Goal: Check status: Check status

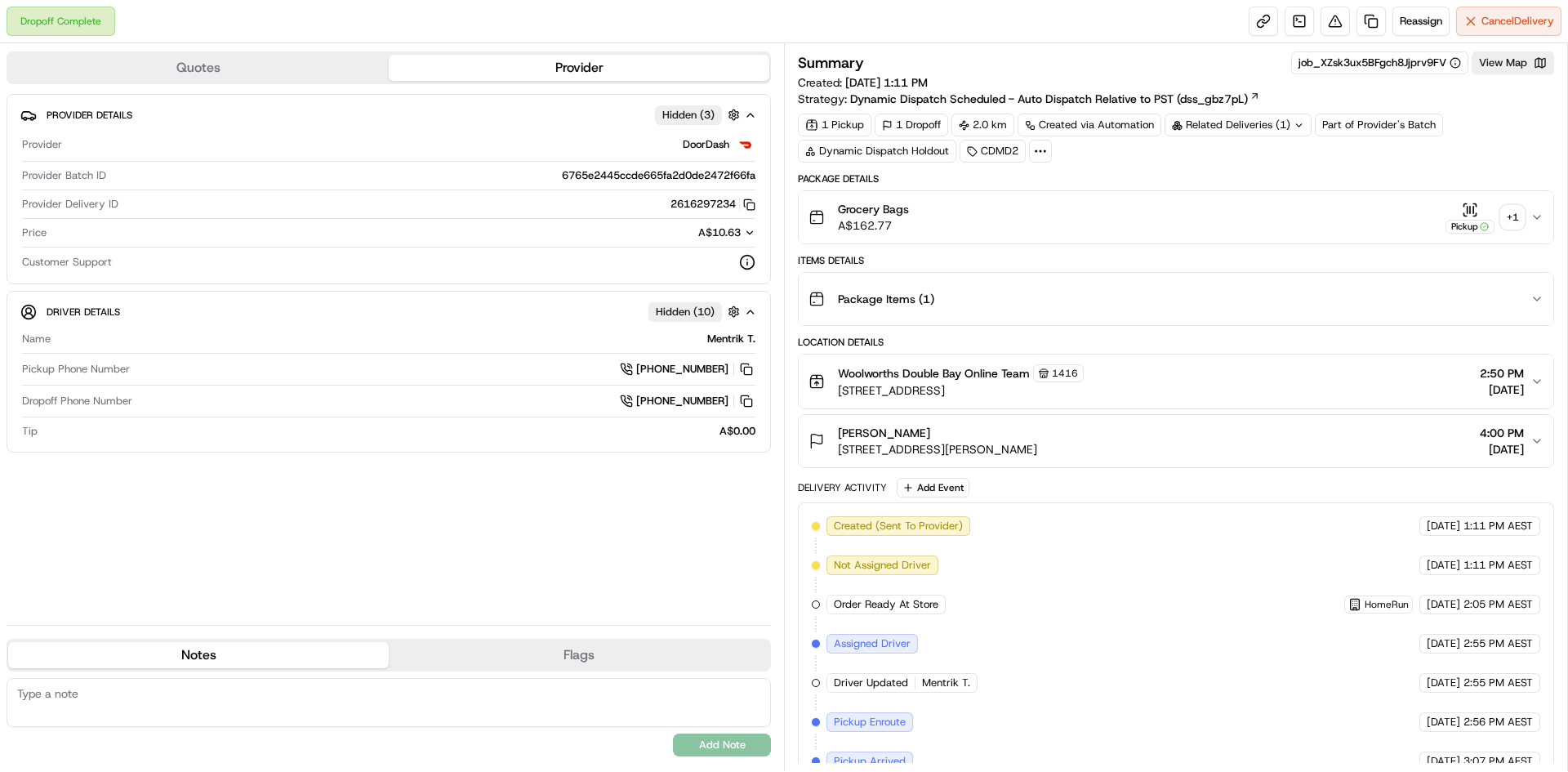
click at [1514, 221] on div "+ 1" at bounding box center [1512, 218] width 23 height 23
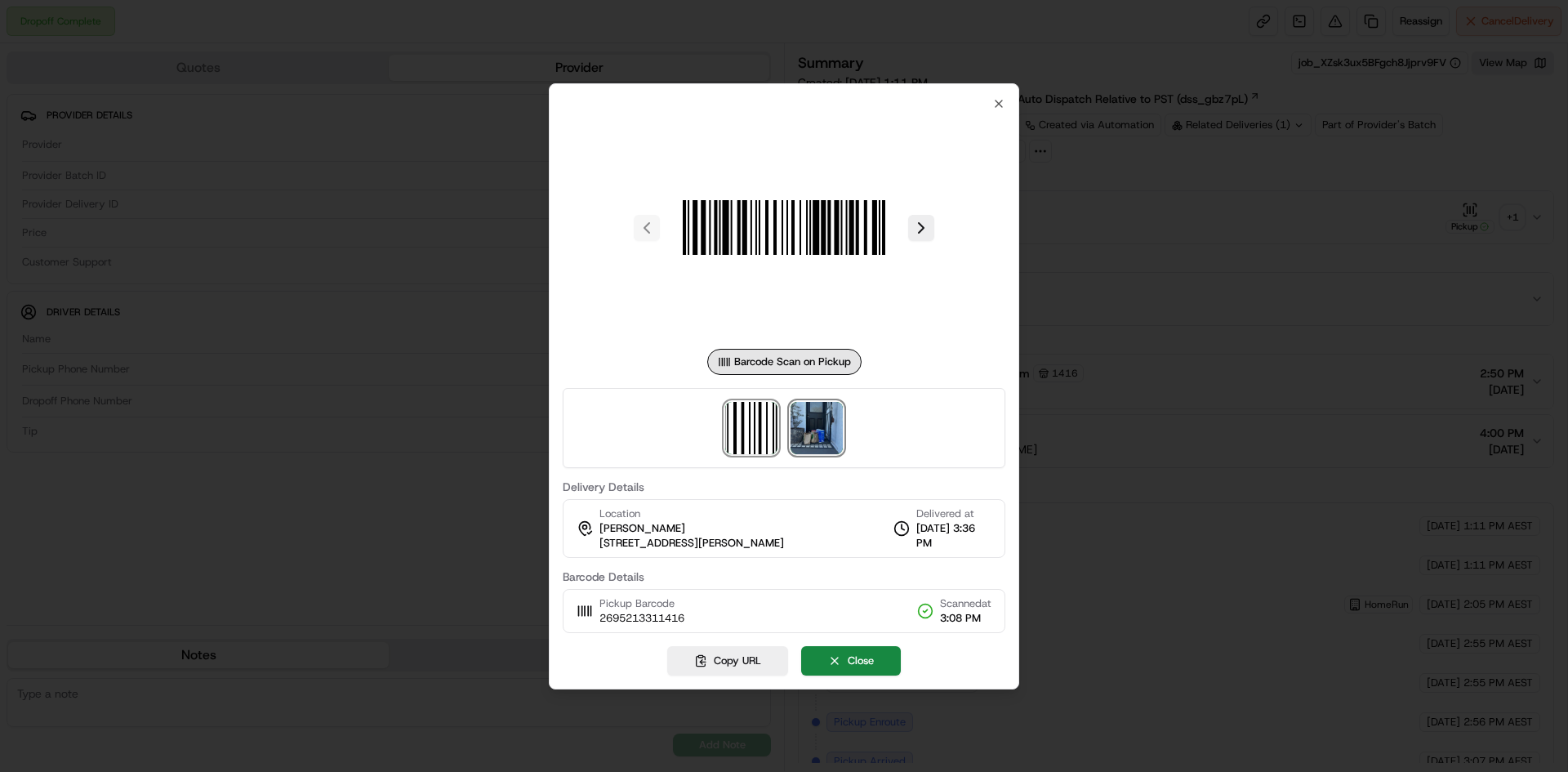
click at [832, 433] on img at bounding box center [817, 428] width 52 height 52
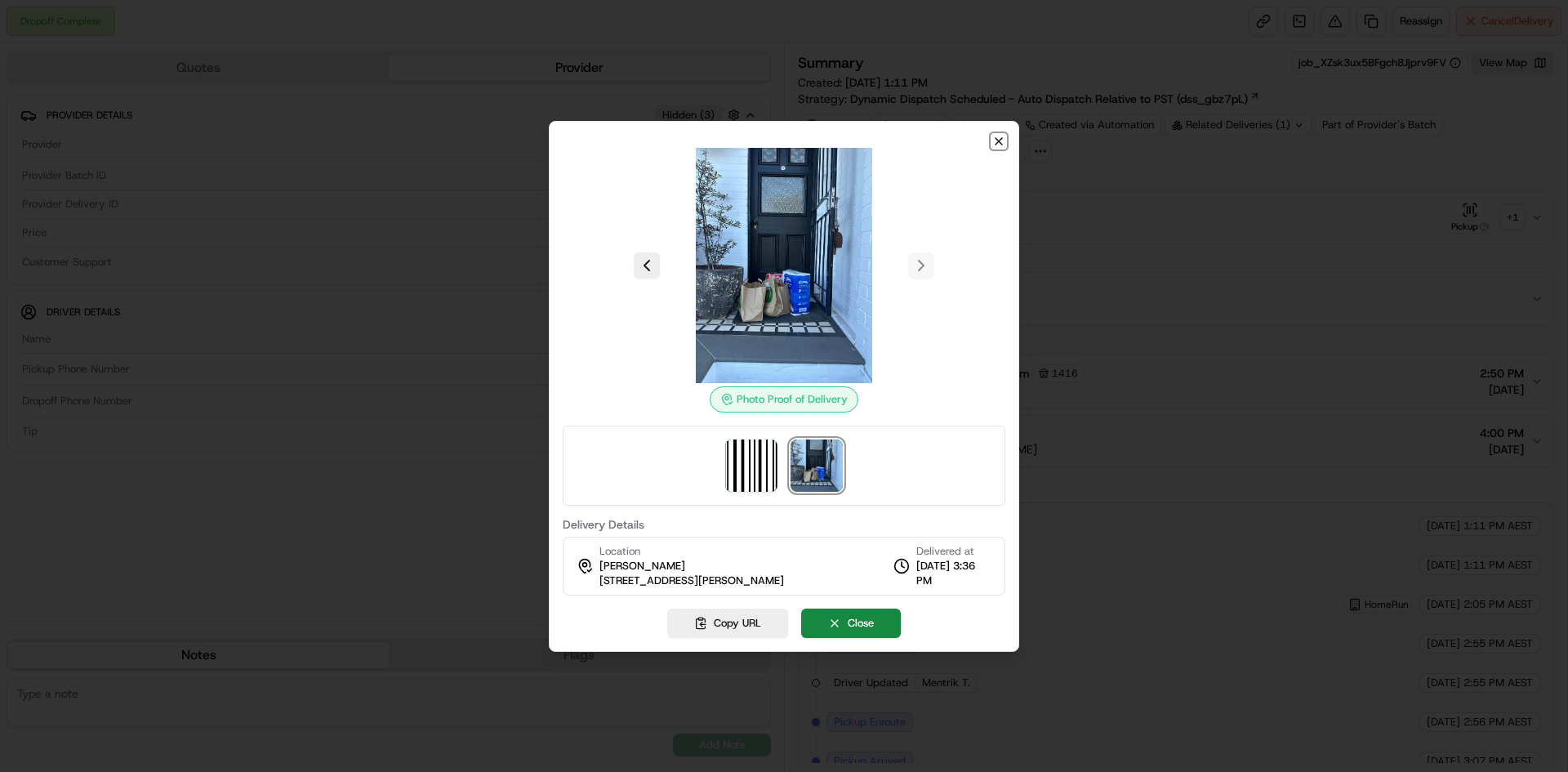
click at [999, 141] on icon "button" at bounding box center [998, 141] width 7 height 7
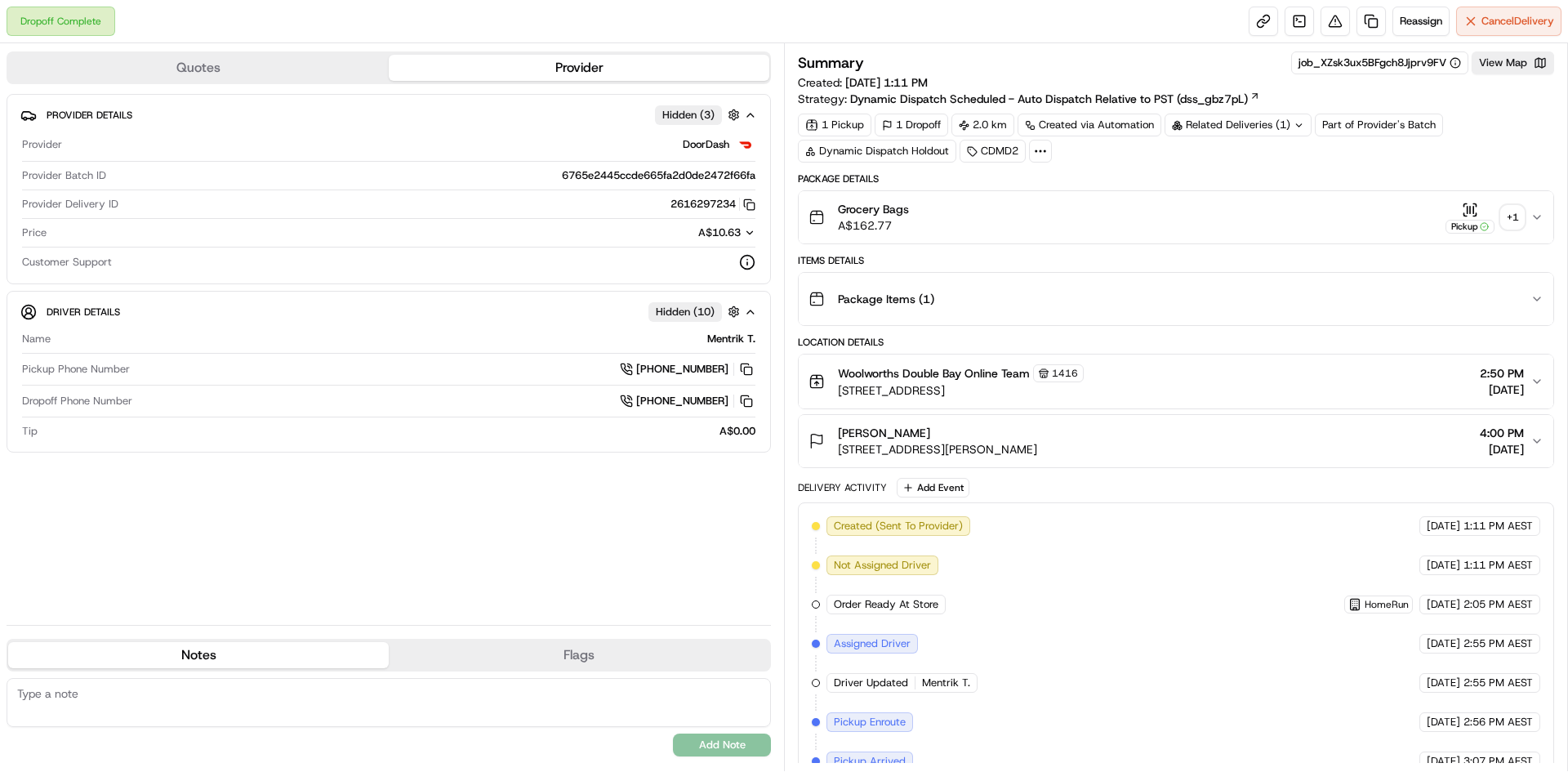
click at [1297, 128] on icon at bounding box center [1298, 125] width 11 height 11
click at [1511, 214] on div "+ 1" at bounding box center [1512, 218] width 23 height 23
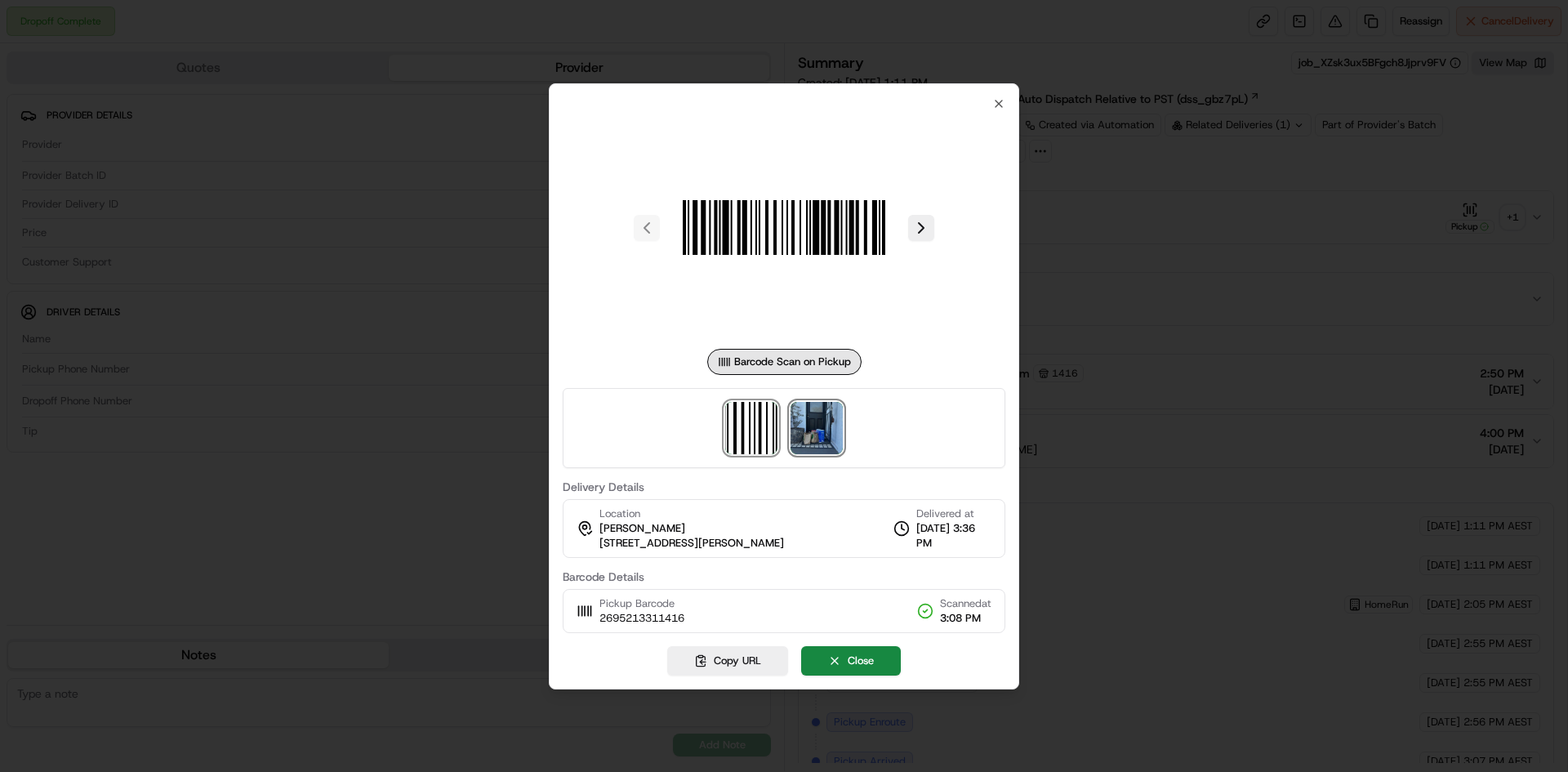
click at [811, 429] on img at bounding box center [817, 428] width 52 height 52
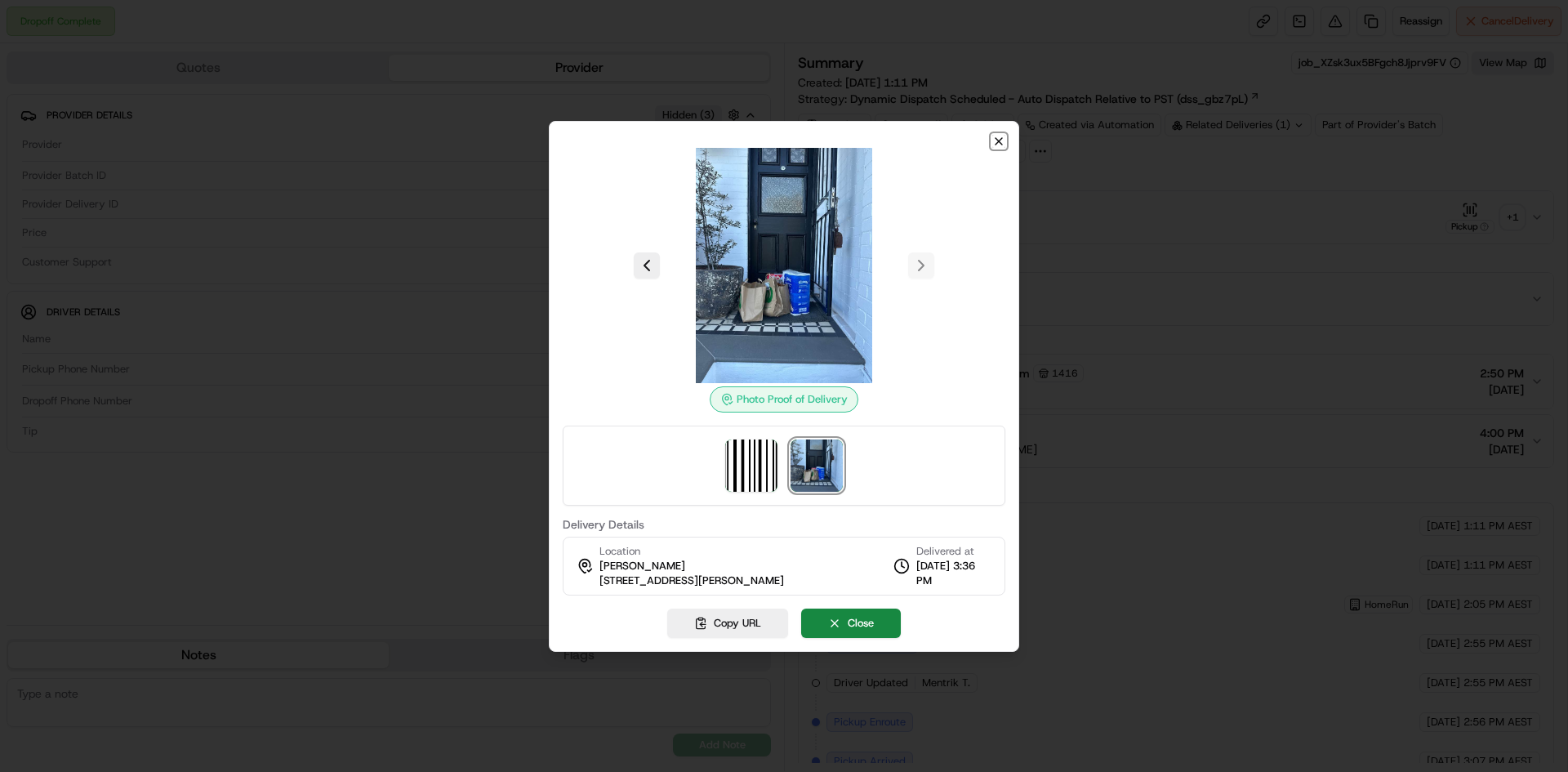
click at [998, 142] on icon "button" at bounding box center [998, 141] width 13 height 13
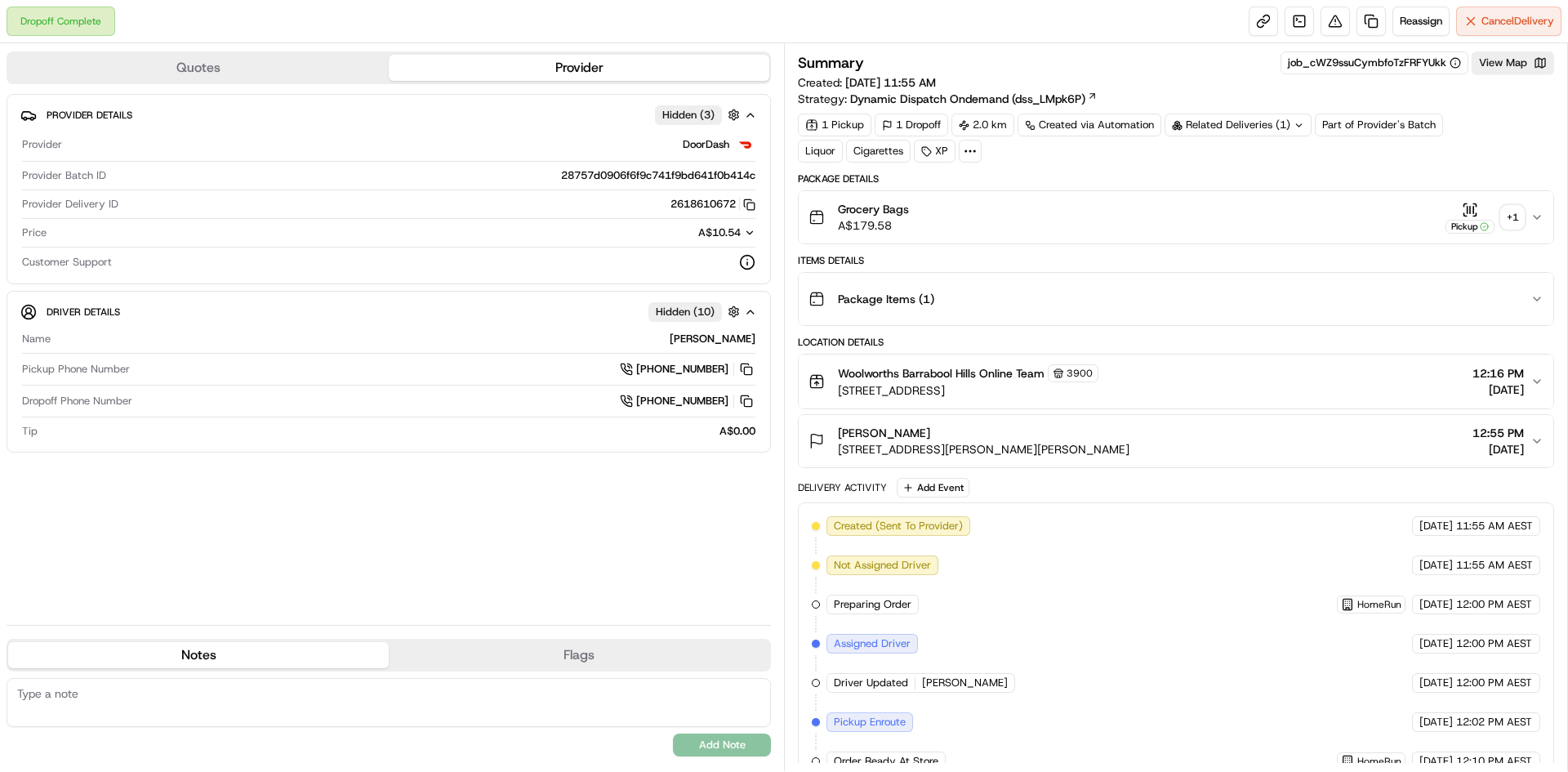
click at [1518, 222] on div "+ 1" at bounding box center [1512, 218] width 23 height 23
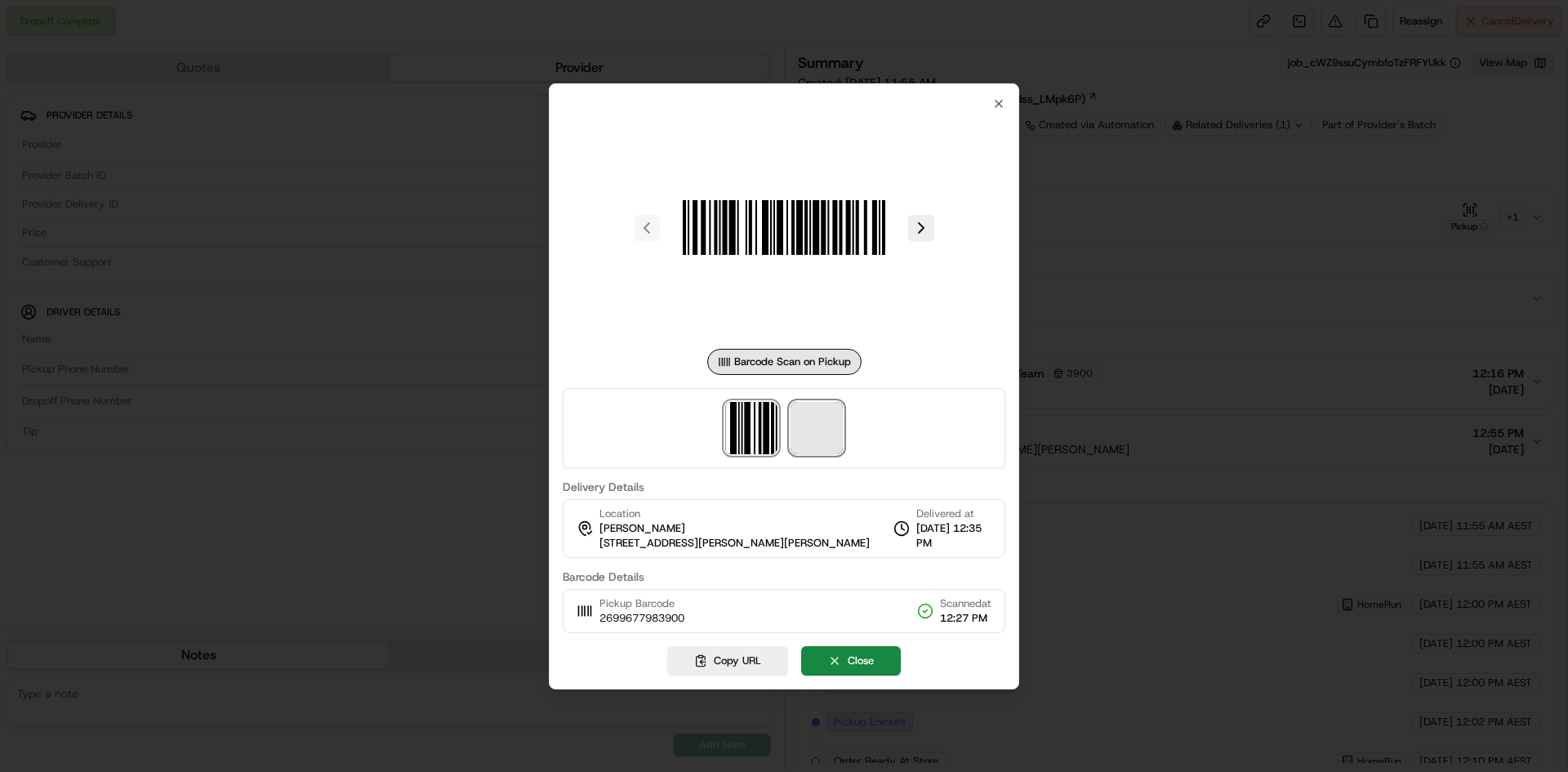
click at [820, 435] on span at bounding box center [817, 428] width 52 height 52
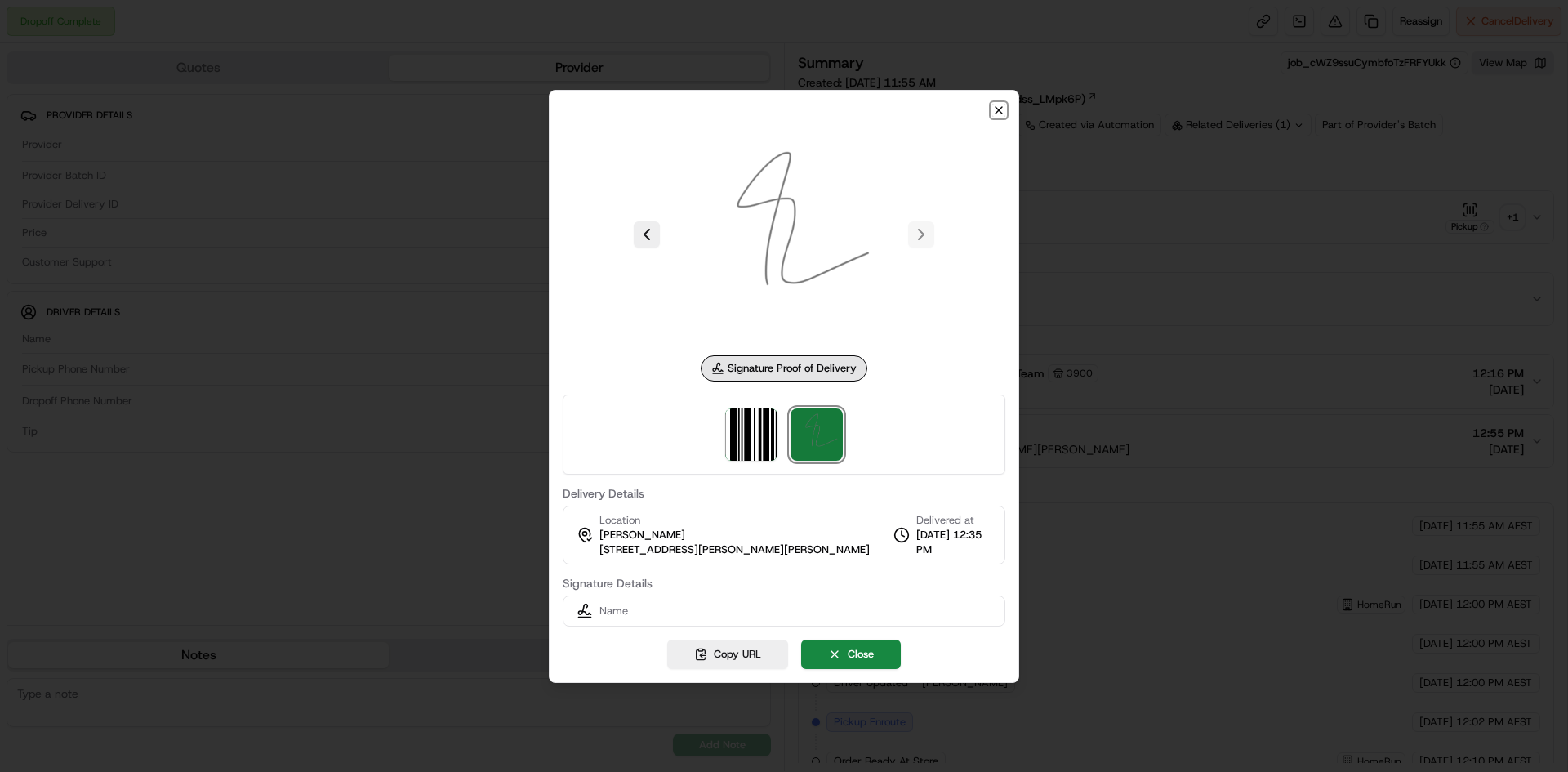
click at [994, 110] on icon "button" at bounding box center [998, 110] width 13 height 13
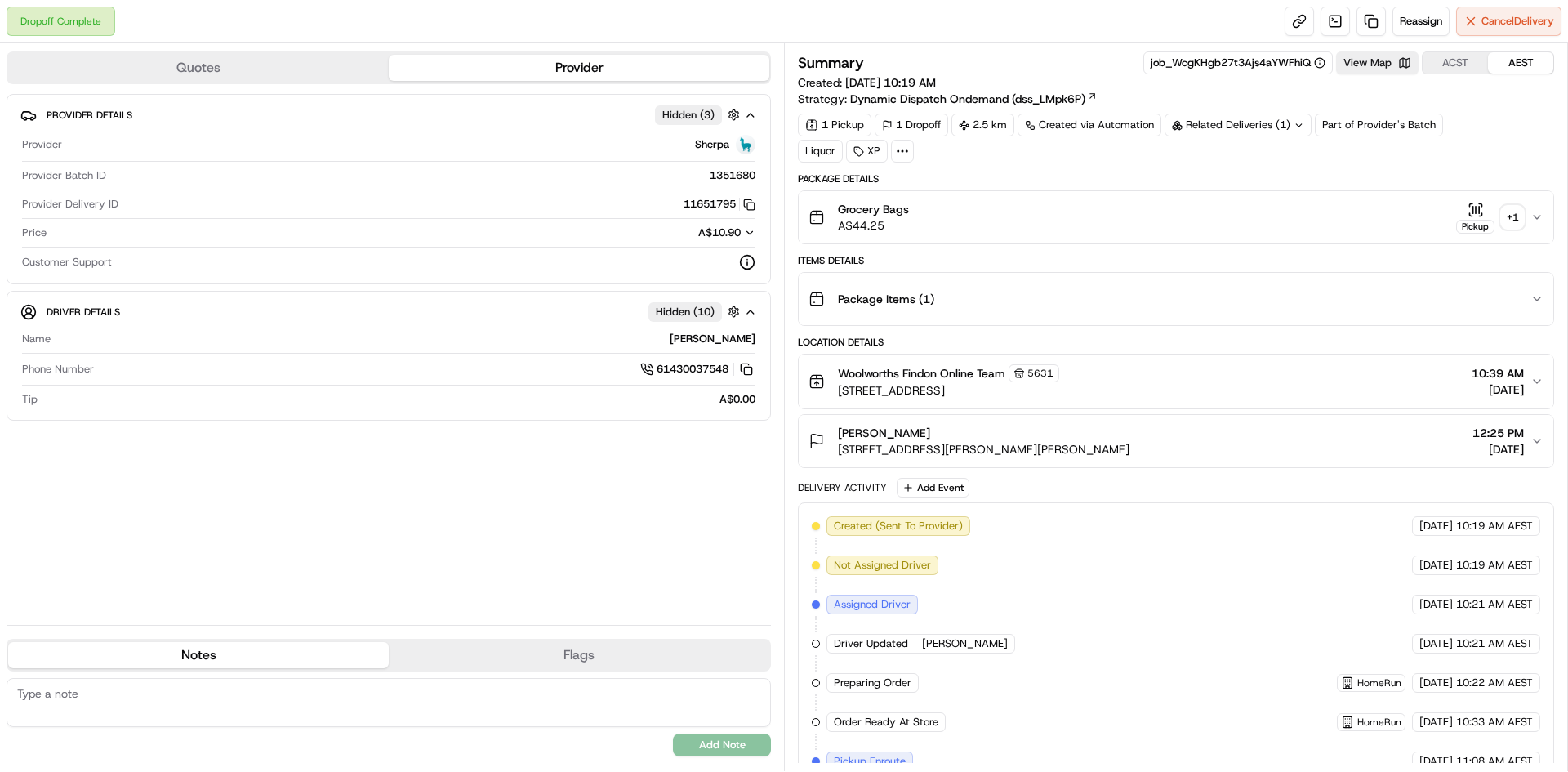
click at [1510, 220] on div "+ 1" at bounding box center [1512, 218] width 23 height 23
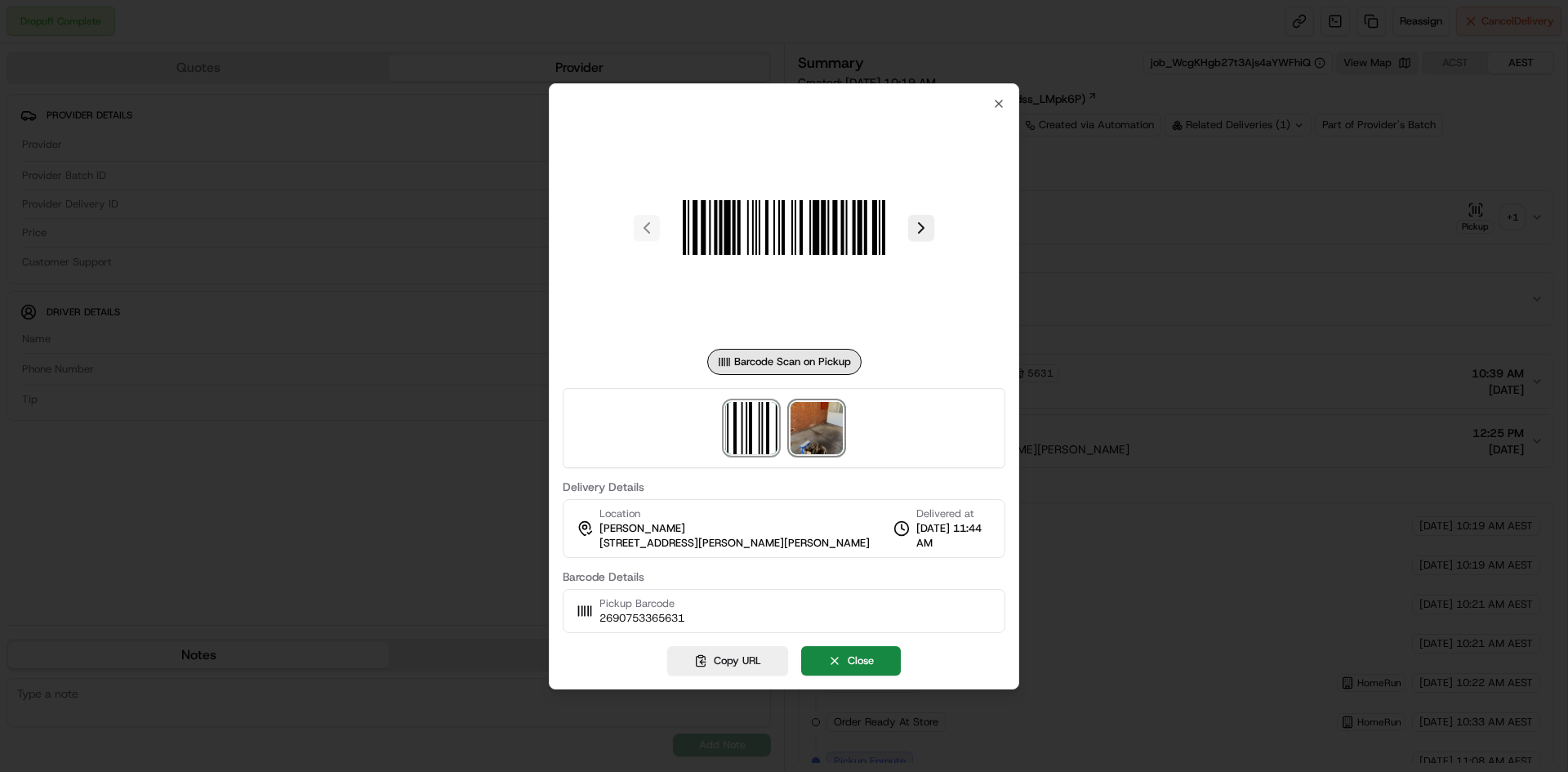
click at [809, 439] on img at bounding box center [817, 428] width 52 height 52
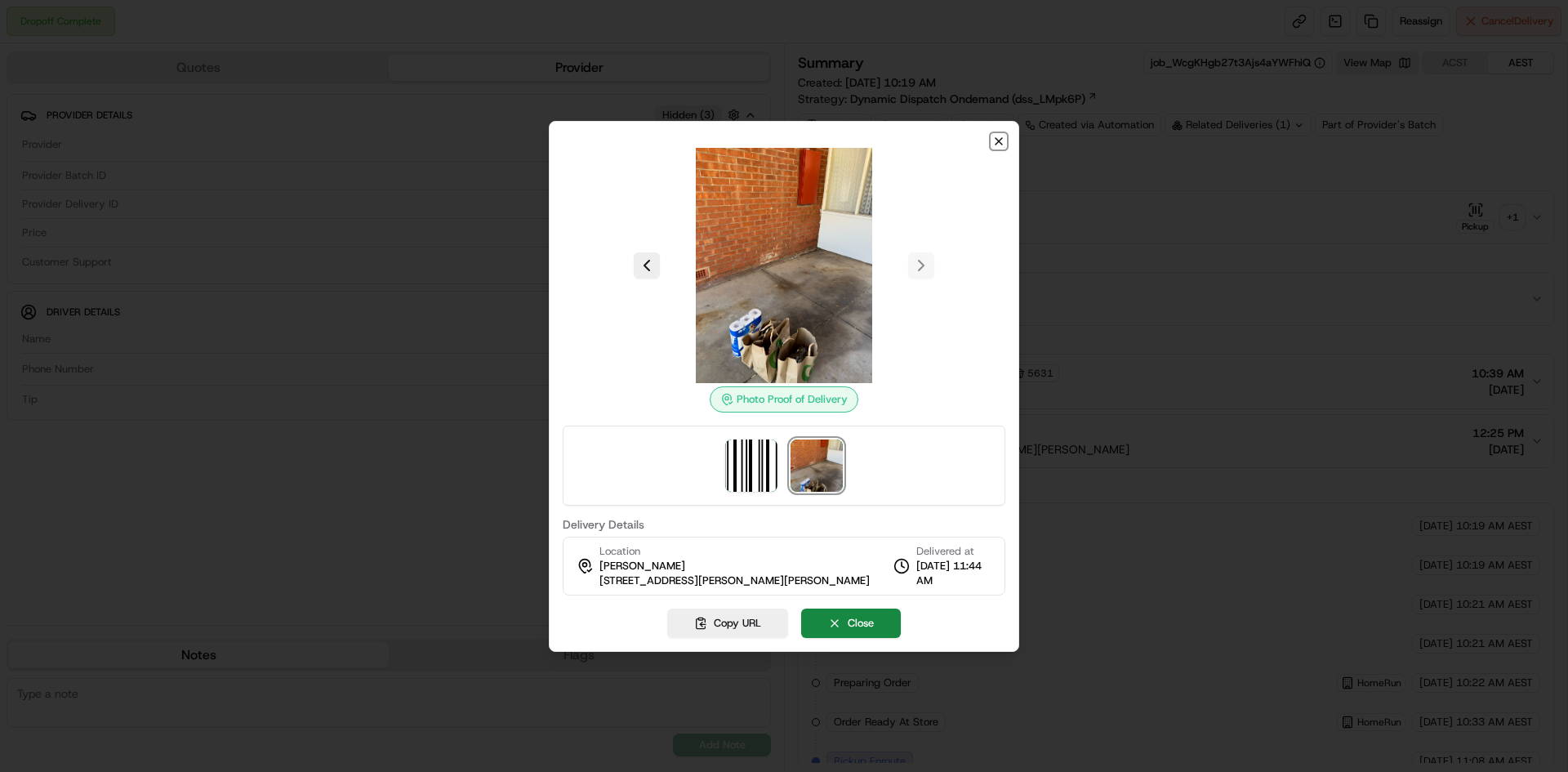
click at [1002, 146] on icon "button" at bounding box center [998, 141] width 13 height 13
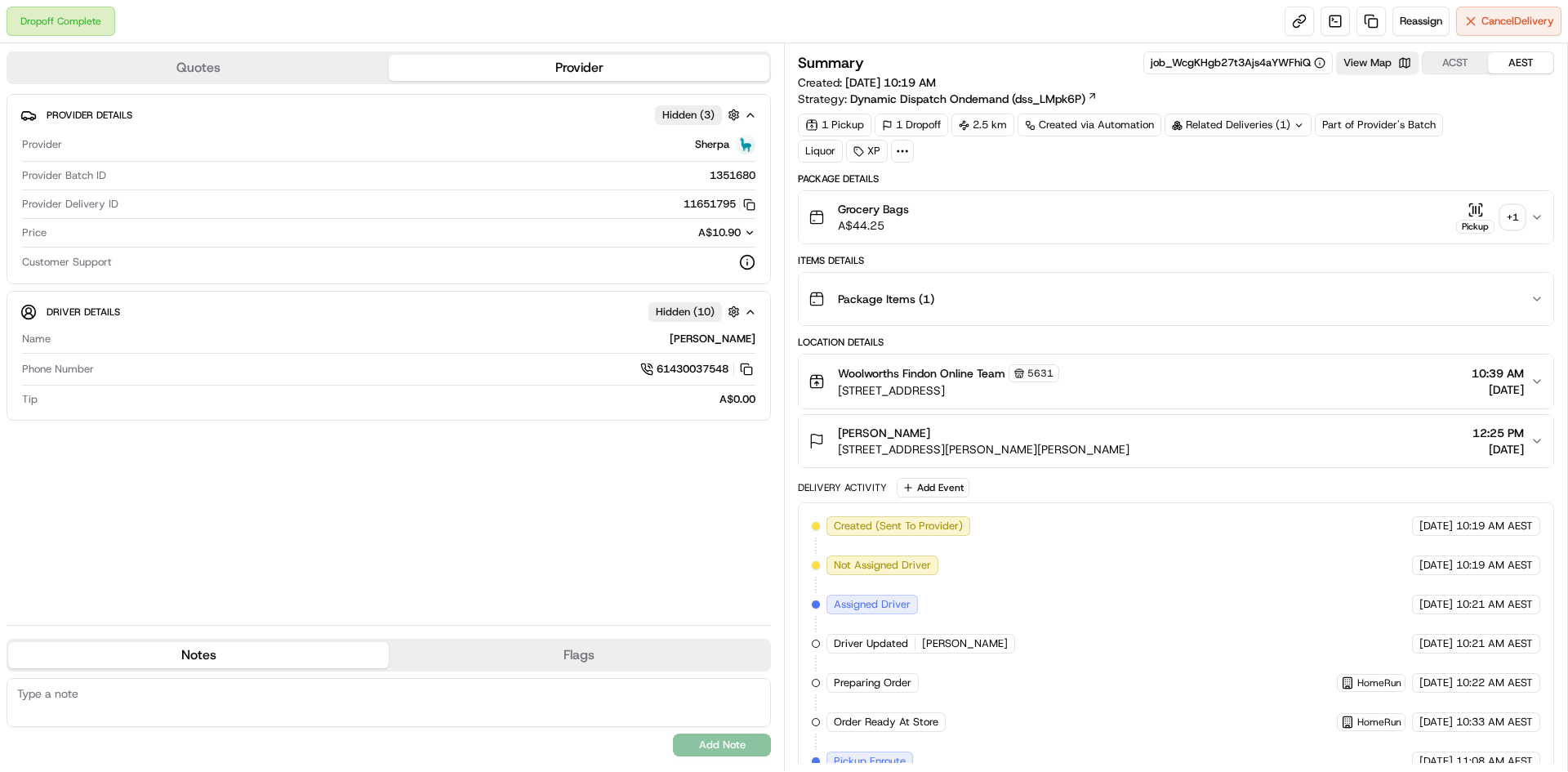
click at [1297, 128] on icon at bounding box center [1298, 125] width 11 height 11
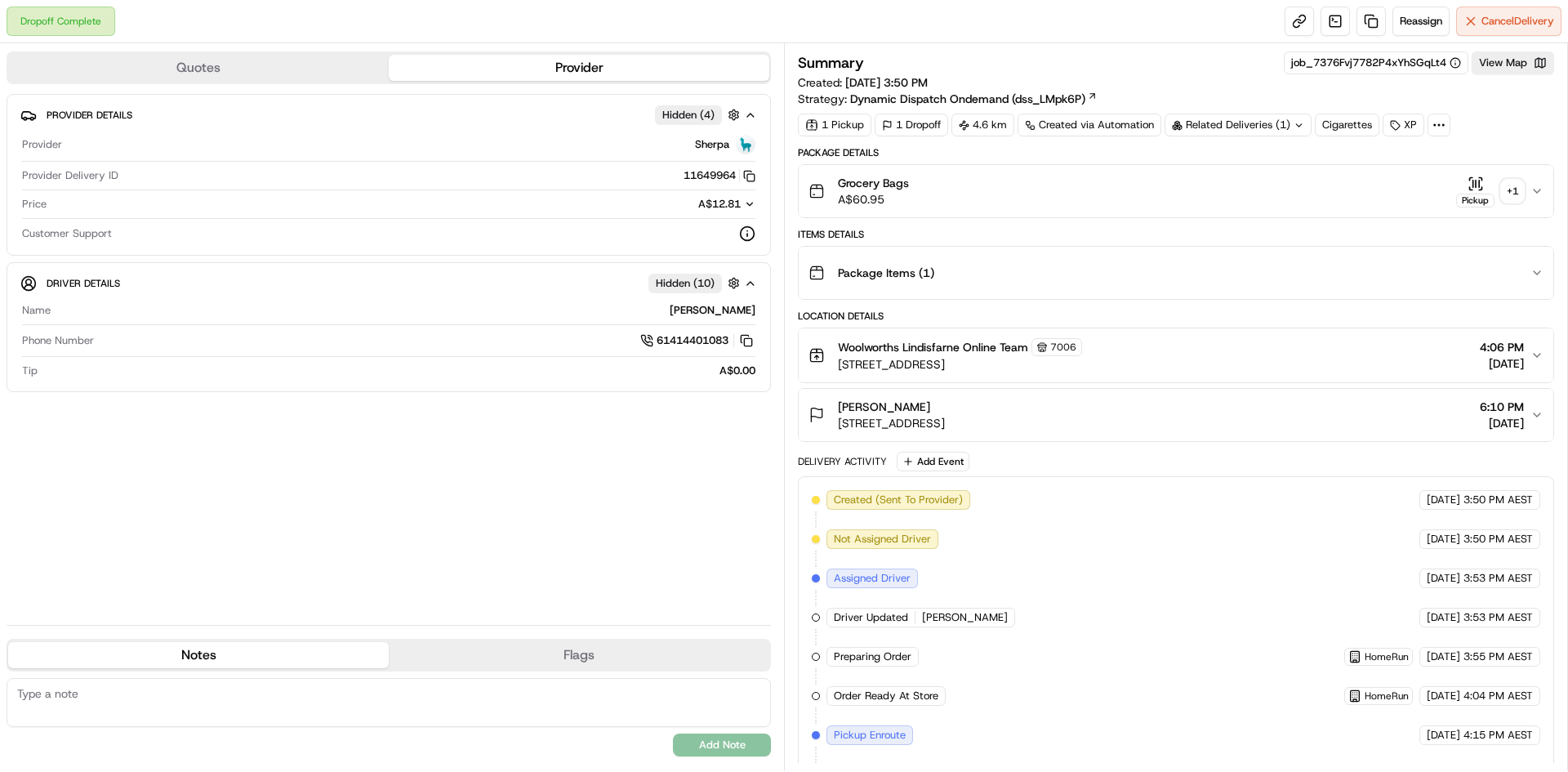
click at [1512, 196] on div "+ 1" at bounding box center [1512, 191] width 23 height 23
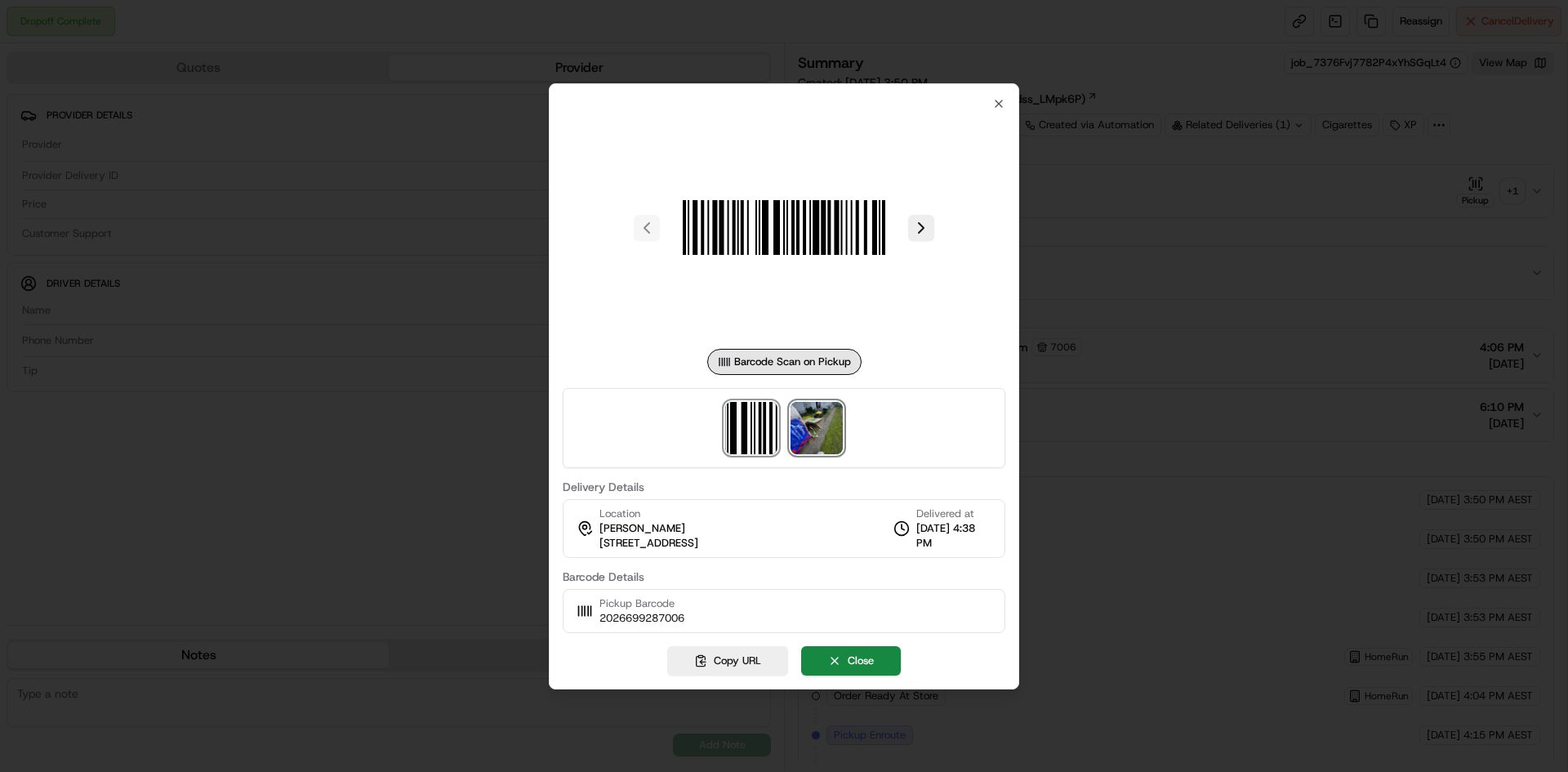
click at [821, 420] on img at bounding box center [817, 428] width 52 height 52
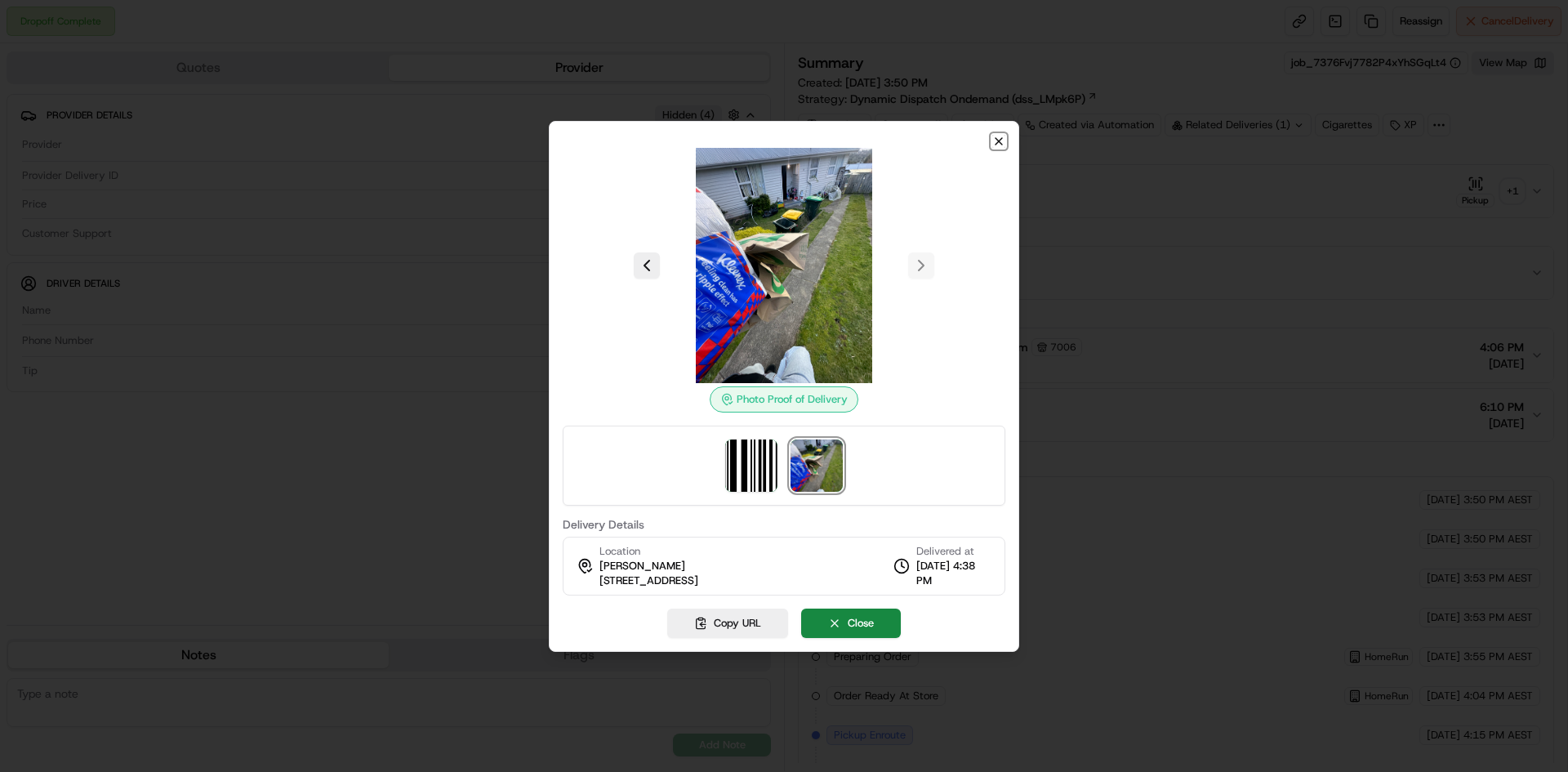
click at [998, 138] on icon "button" at bounding box center [998, 141] width 13 height 13
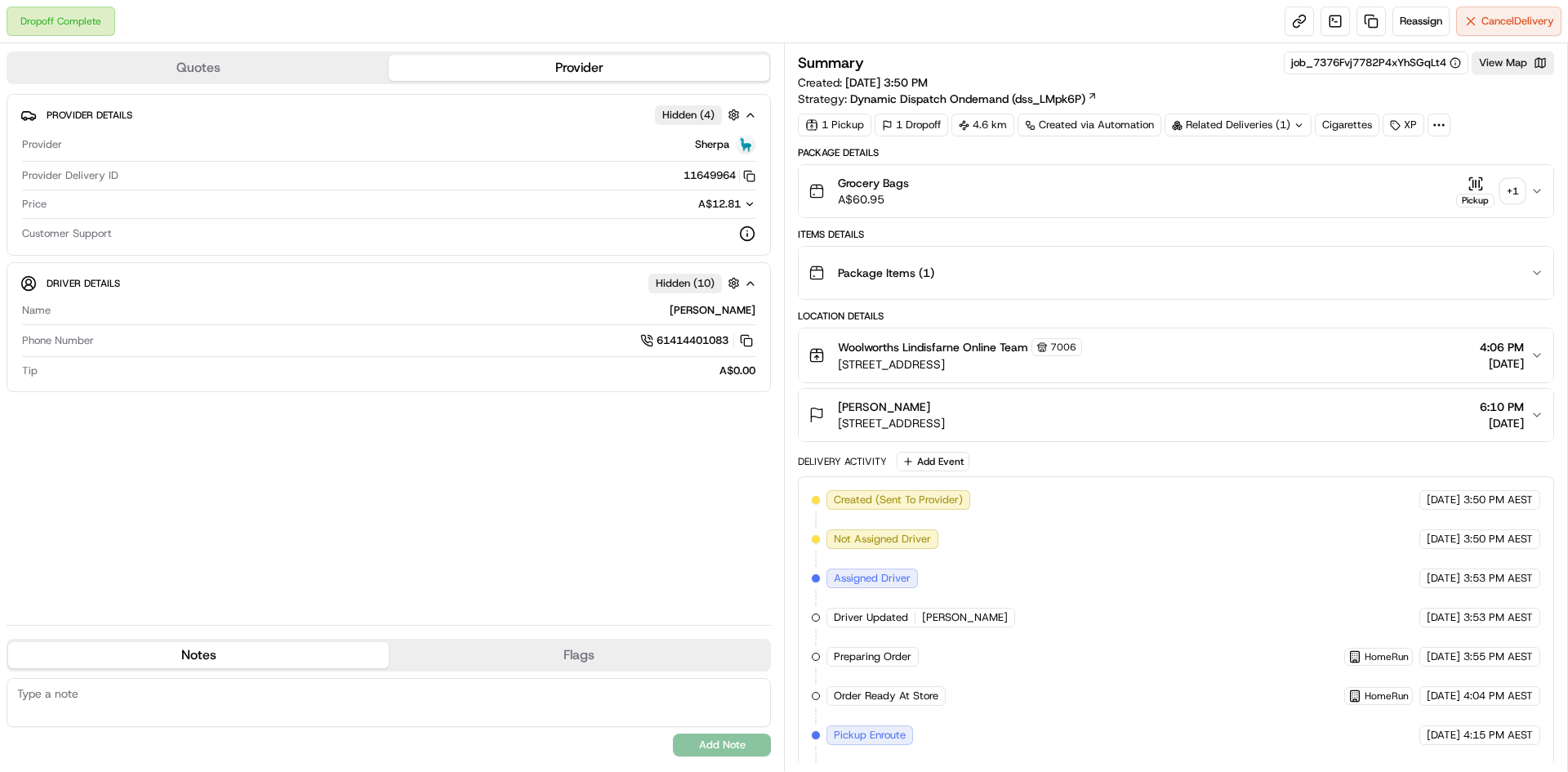
click at [1301, 128] on icon at bounding box center [1298, 125] width 11 height 11
click at [1512, 191] on div "+ 1" at bounding box center [1512, 191] width 23 height 23
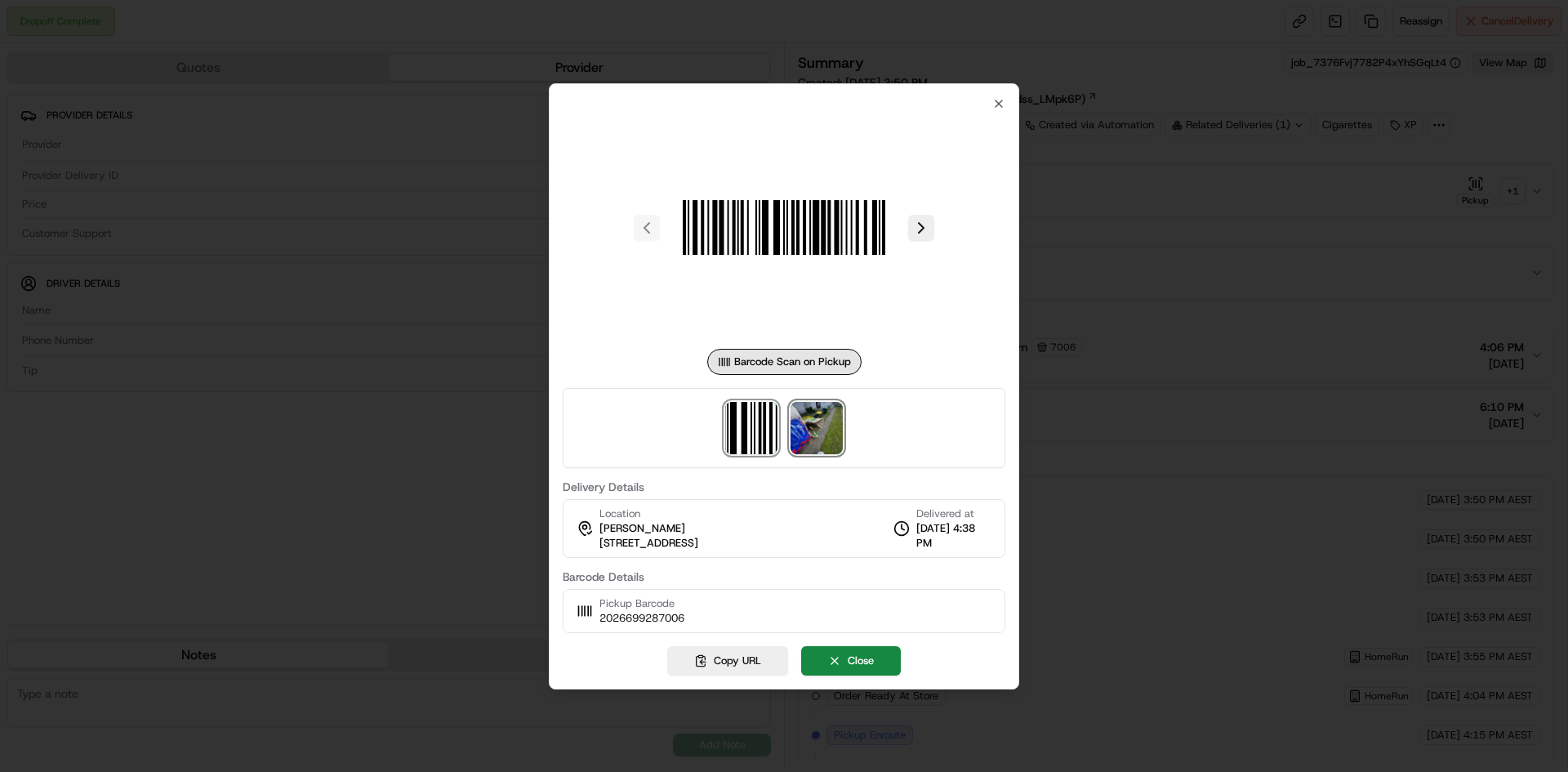
click at [821, 431] on img at bounding box center [817, 428] width 52 height 52
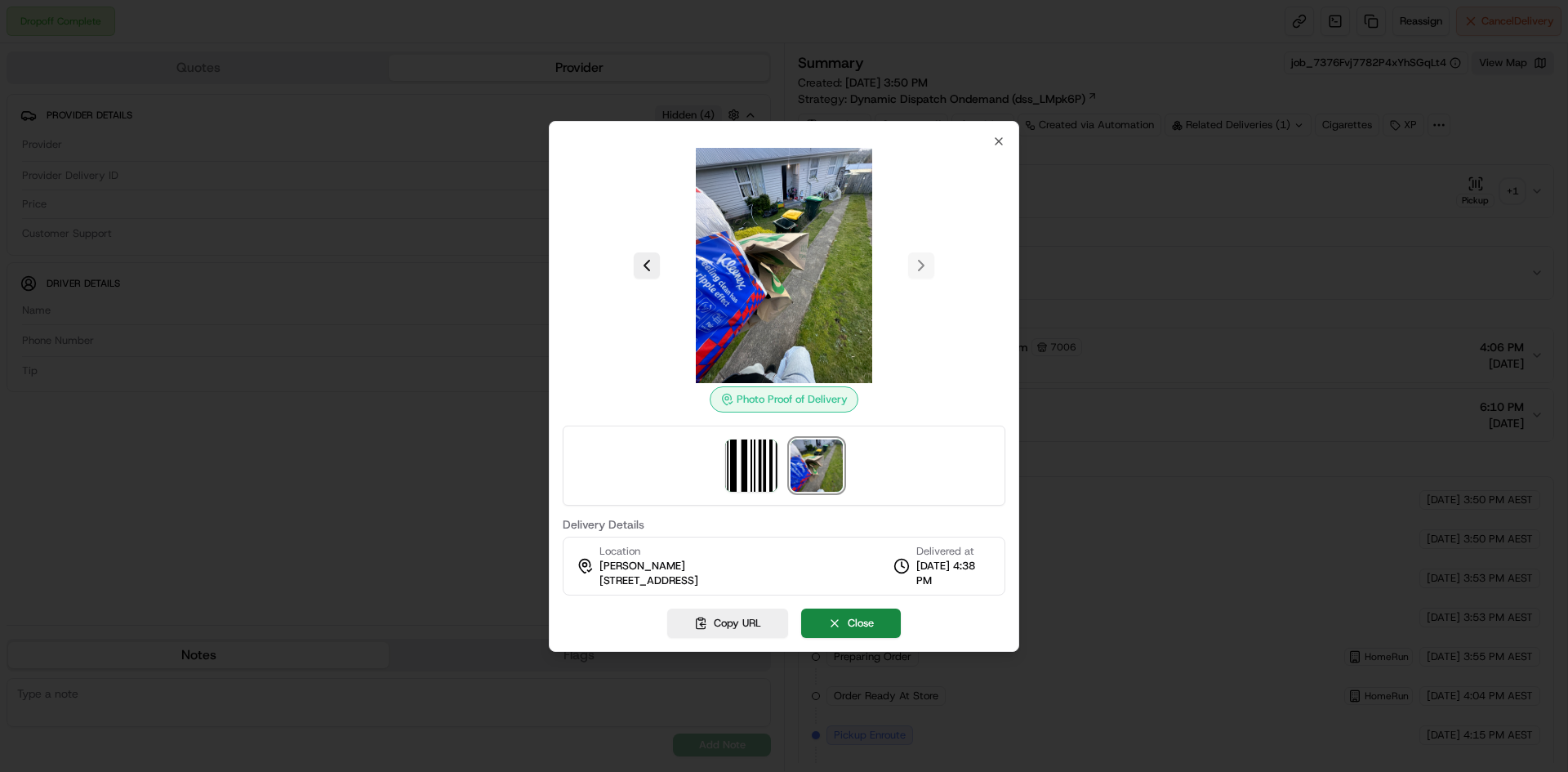
click at [811, 314] on img at bounding box center [784, 266] width 235 height 236
click at [1001, 139] on icon "button" at bounding box center [998, 141] width 13 height 13
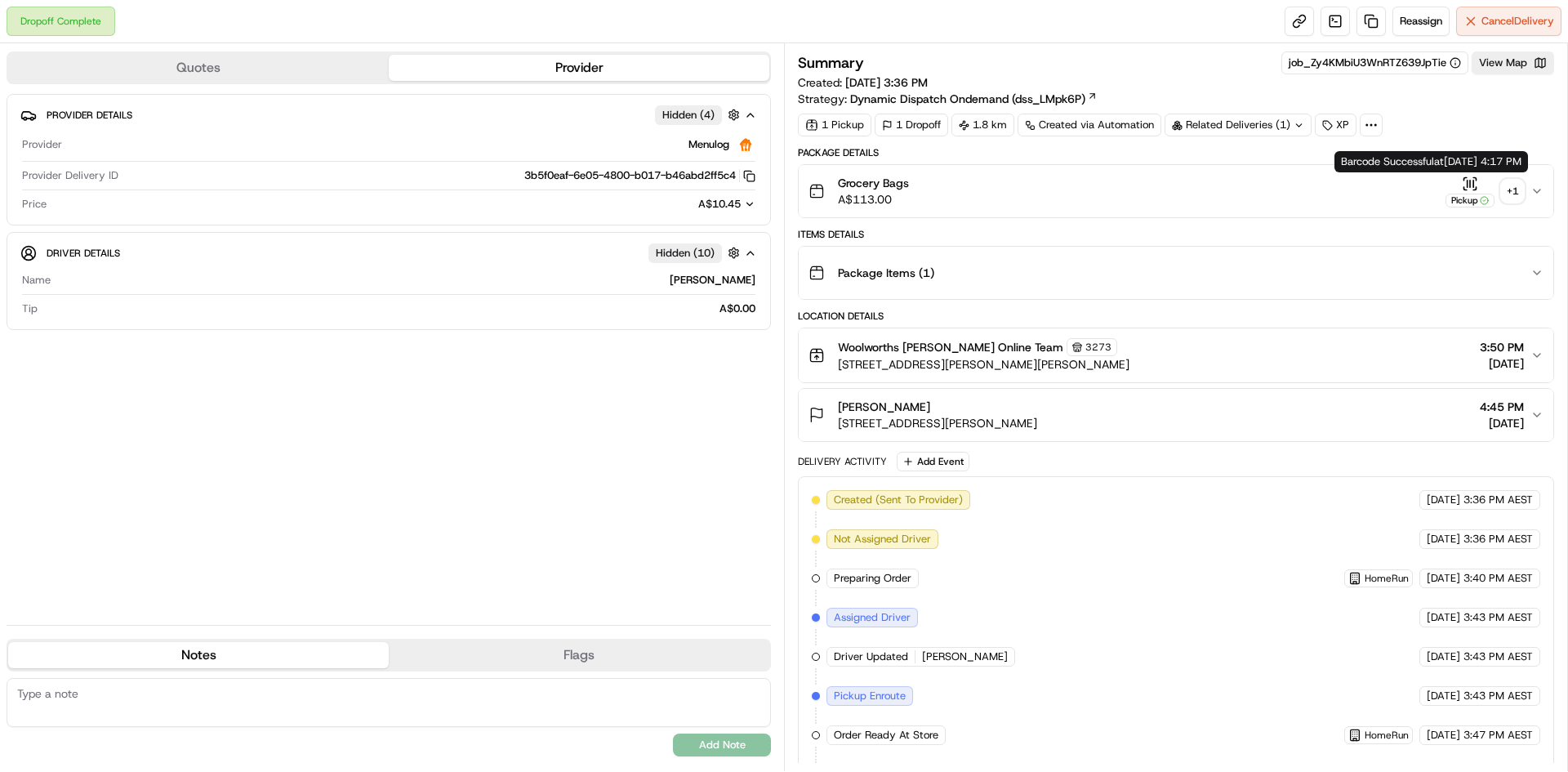
click at [1513, 195] on div "+ 1" at bounding box center [1512, 191] width 23 height 23
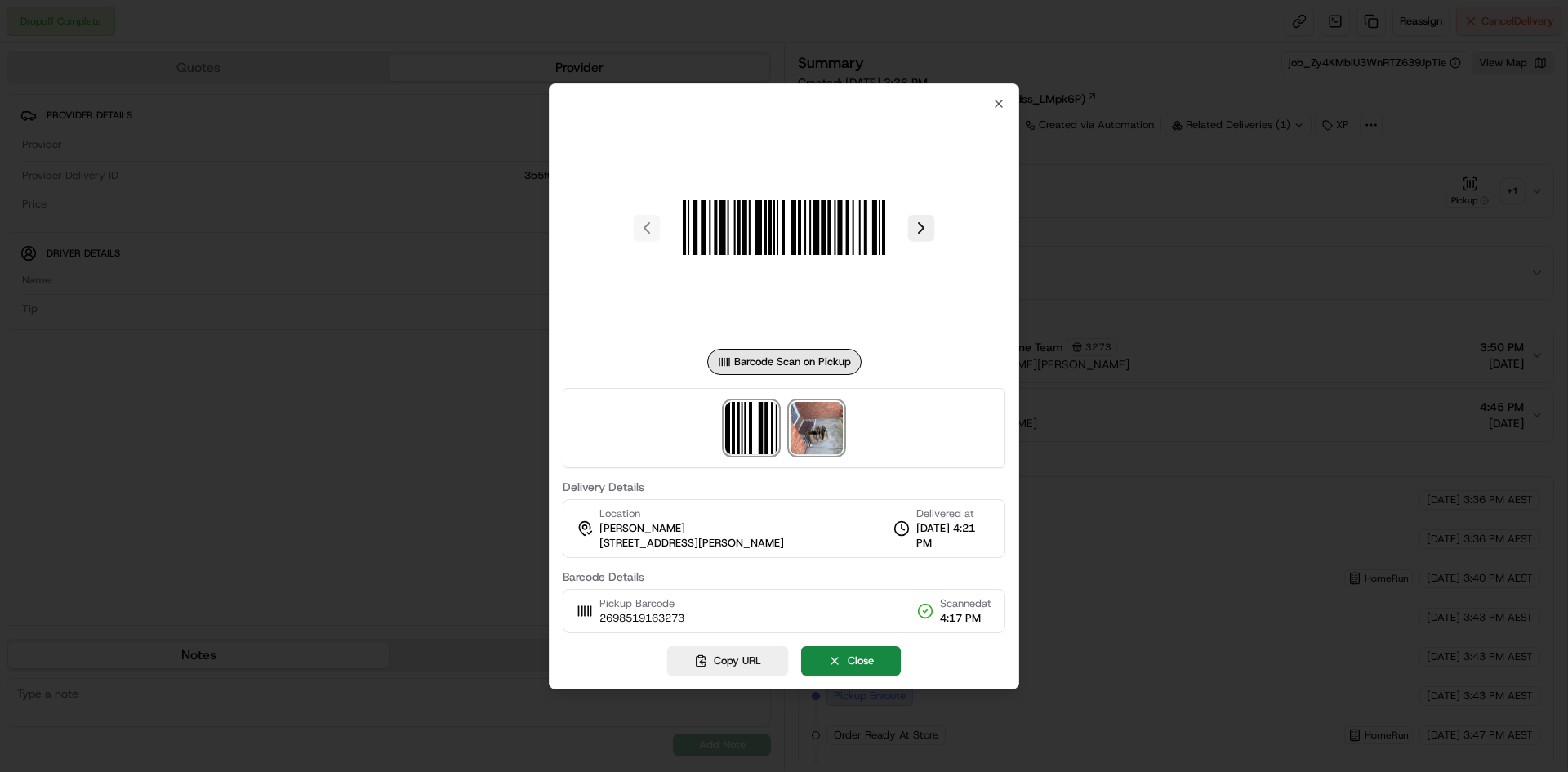
click at [808, 420] on img at bounding box center [817, 428] width 52 height 52
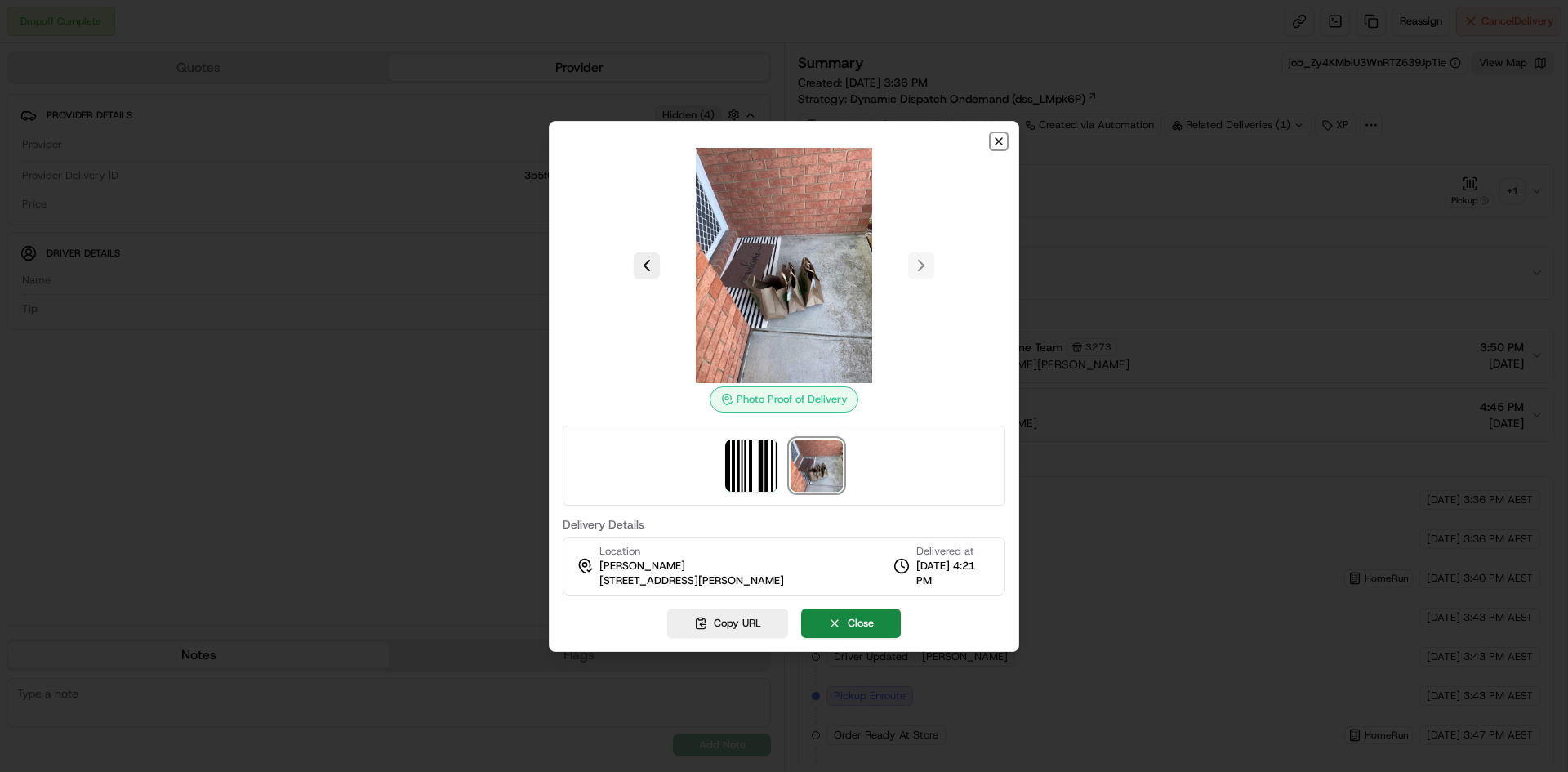
click at [997, 144] on icon "button" at bounding box center [998, 141] width 13 height 13
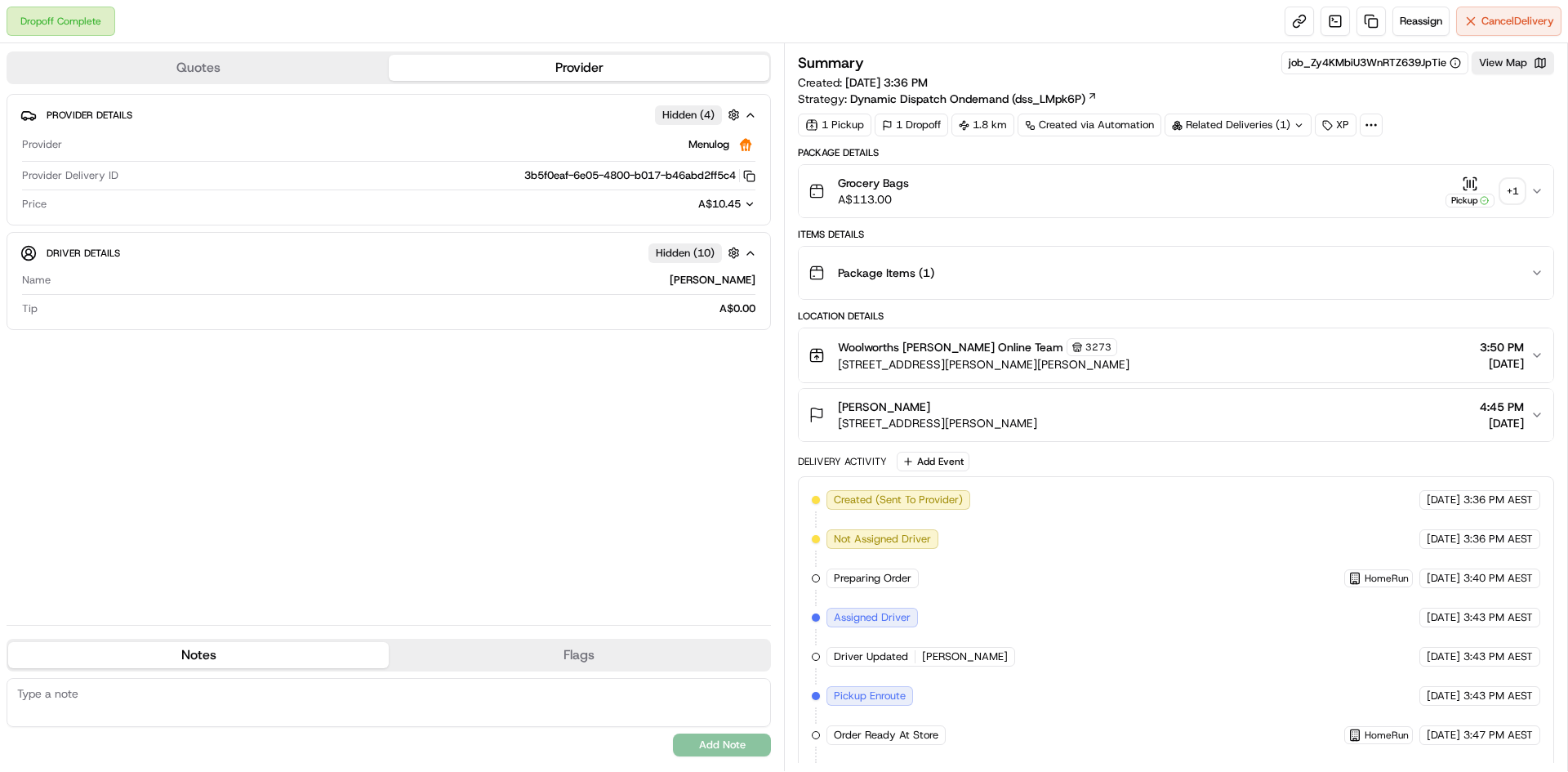
click at [1297, 132] on div "Related Deliveries (1)" at bounding box center [1238, 125] width 147 height 23
